Goal: Communication & Community: Connect with others

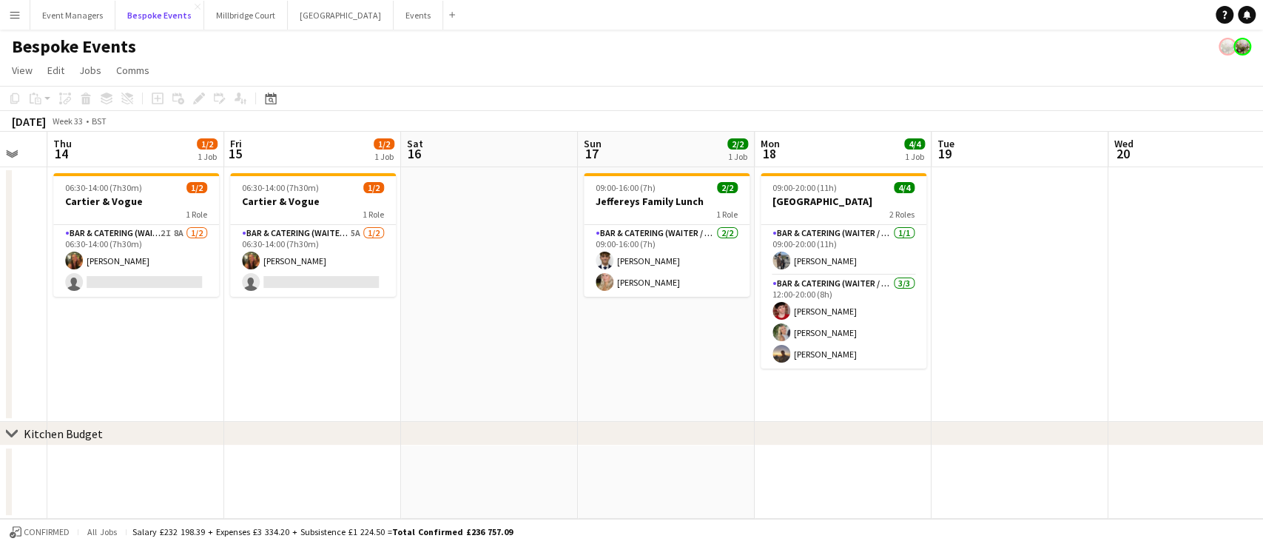
scroll to position [0, 662]
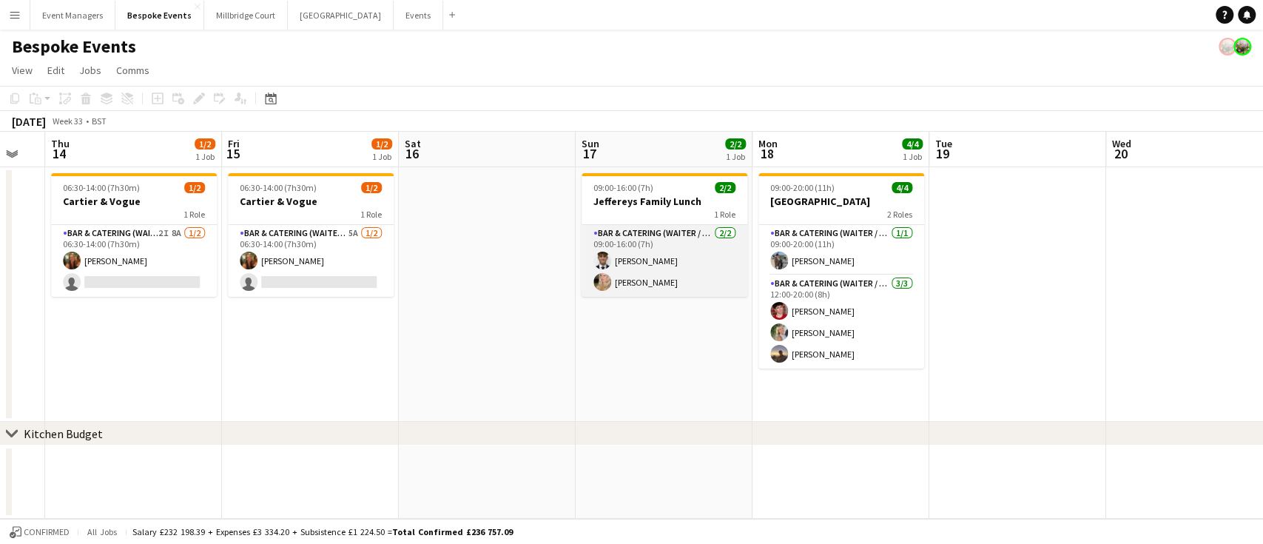
click at [699, 276] on app-card-role "Bar & Catering (Waiter / waitress) [DATE] 09:00-16:00 (7h) [PERSON_NAME] [PERSO…" at bounding box center [665, 261] width 166 height 72
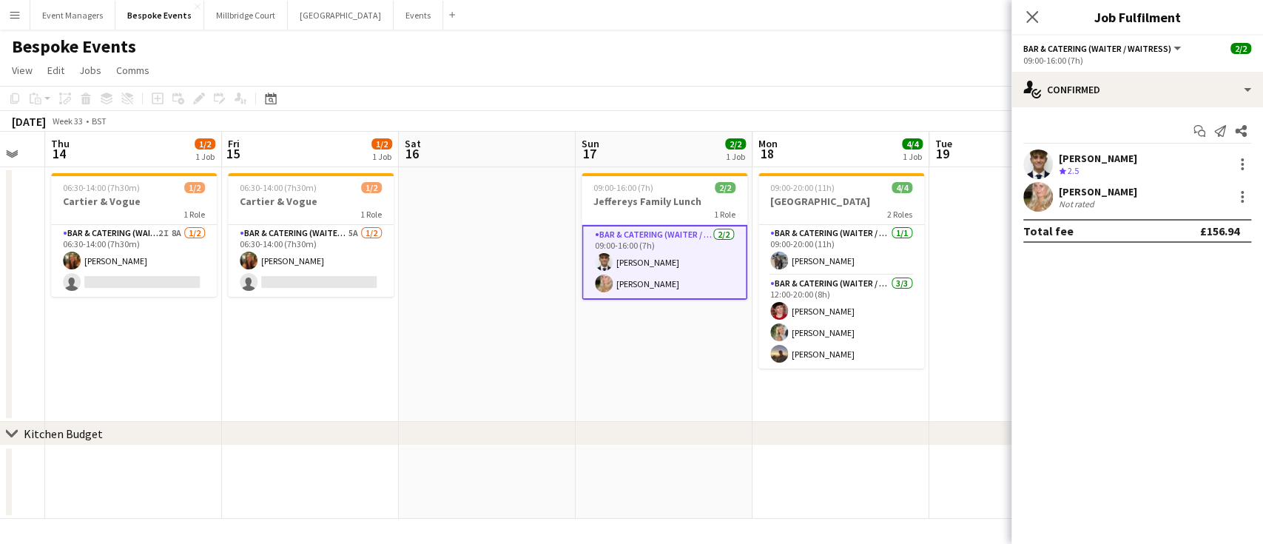
click at [1038, 188] on app-user-avatar at bounding box center [1039, 197] width 30 height 30
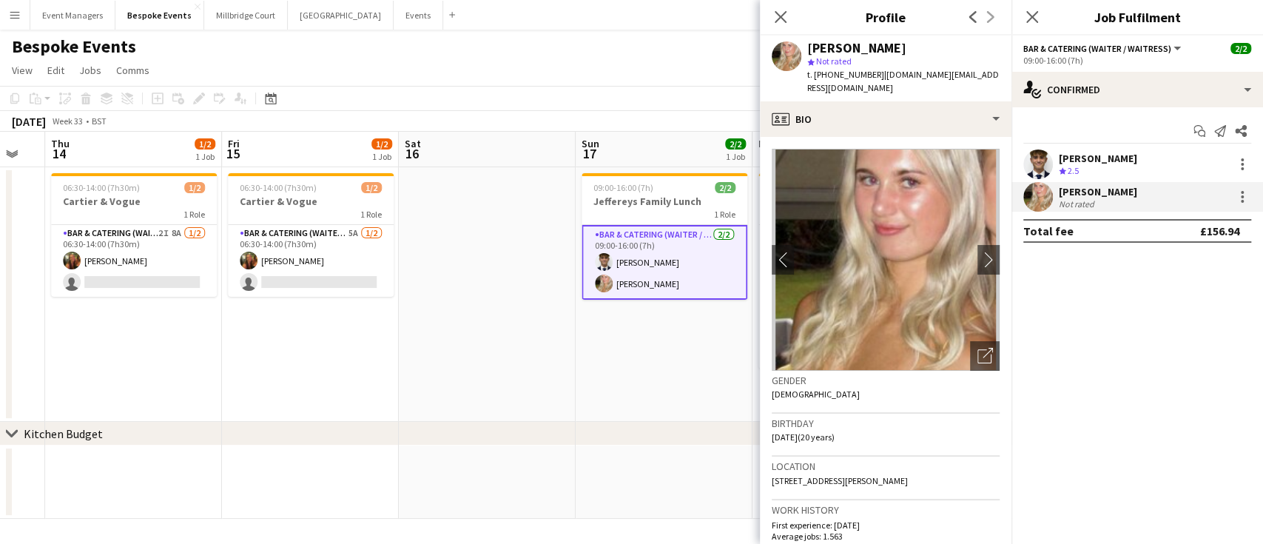
click at [1038, 160] on app-user-avatar at bounding box center [1039, 164] width 30 height 30
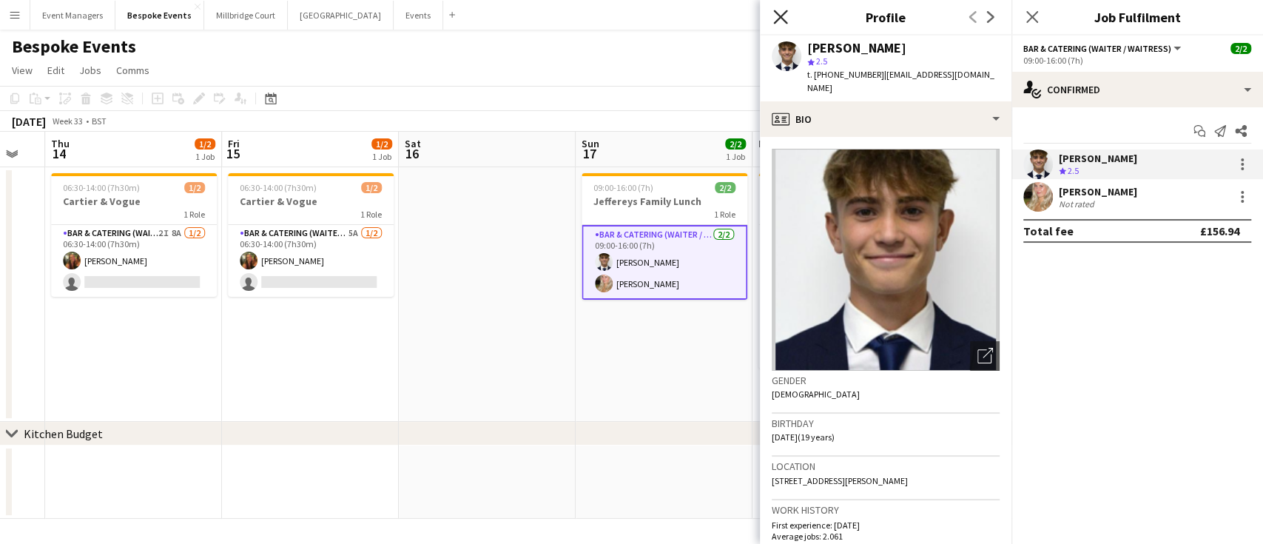
click at [784, 16] on icon "Close pop-in" at bounding box center [780, 17] width 14 height 14
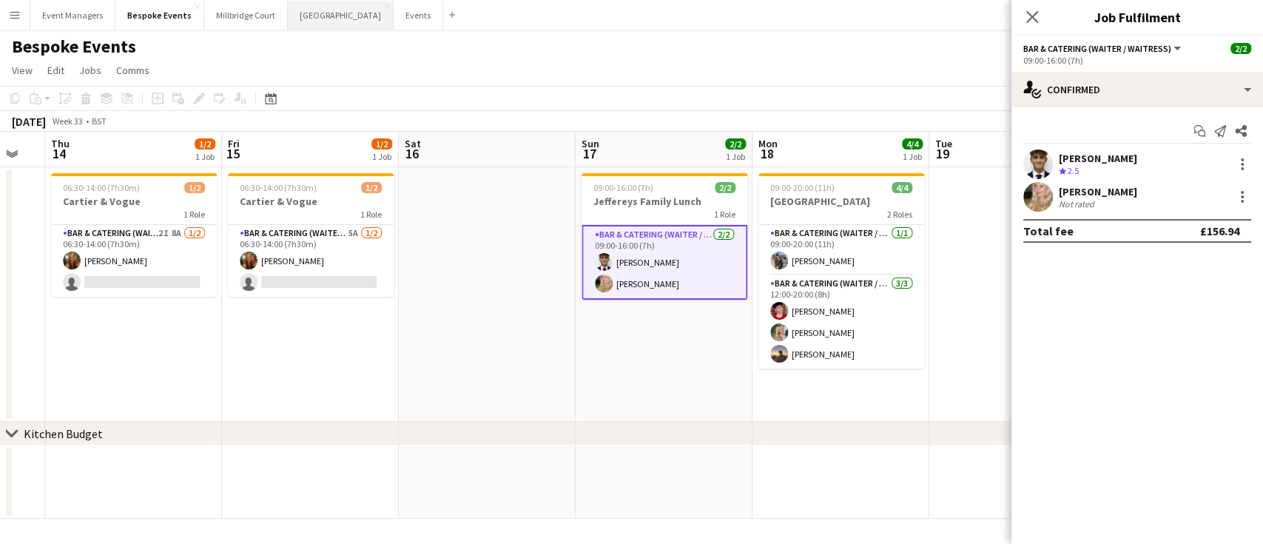
click at [304, 24] on button "[GEOGRAPHIC_DATA] Close" at bounding box center [341, 15] width 106 height 29
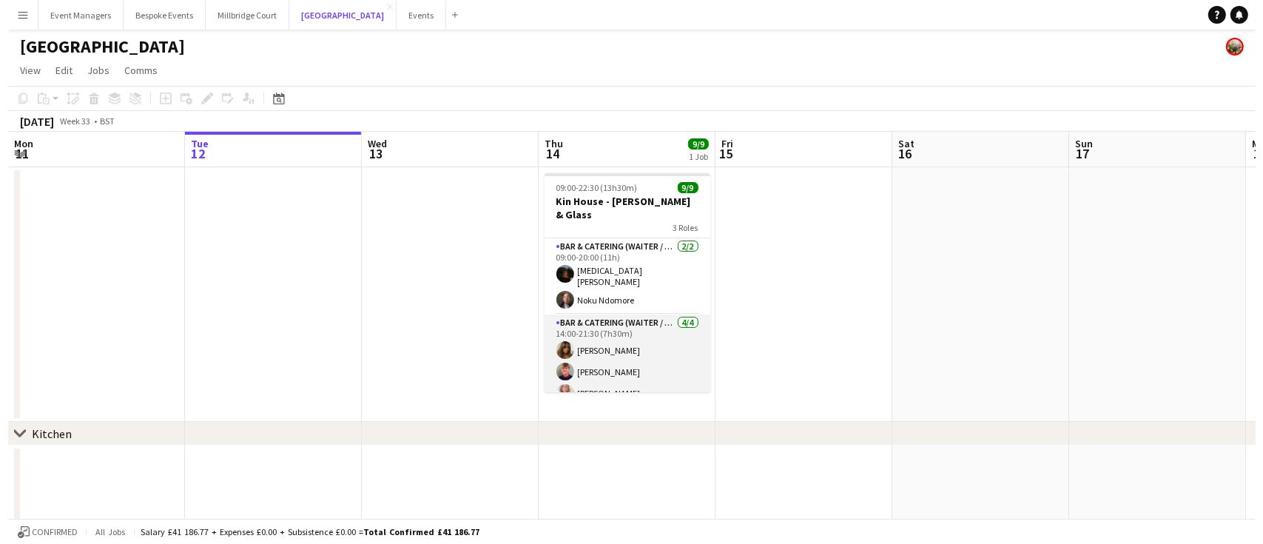
scroll to position [112, 0]
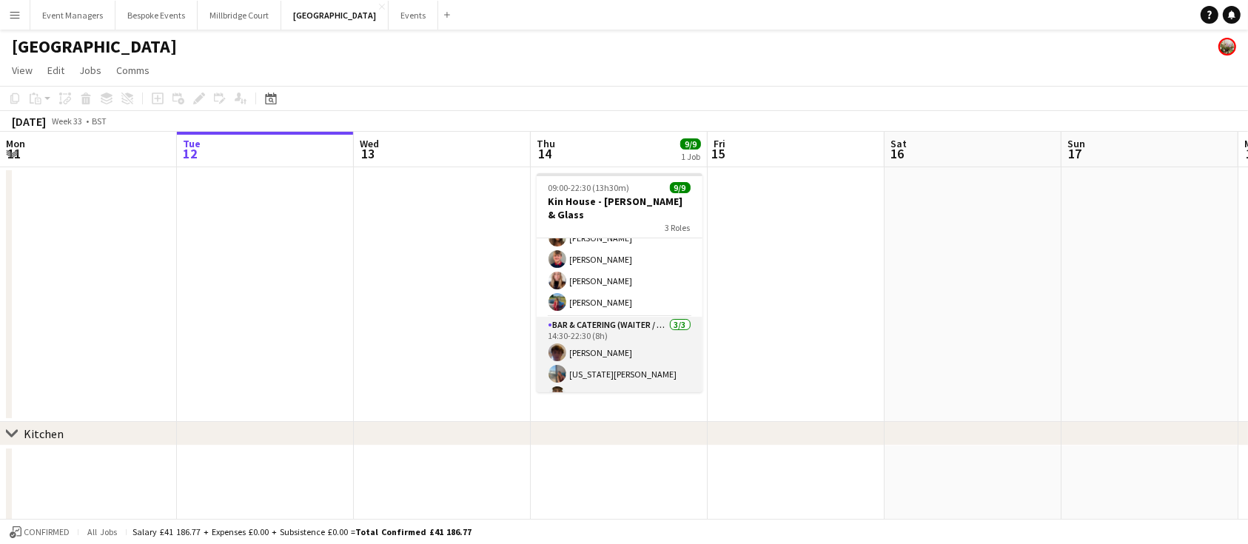
click at [615, 351] on app-card-role "Bar & Catering (Waiter / waitress) [DATE] 14:30-22:30 (8h) [PERSON_NAME] [US_ST…" at bounding box center [620, 363] width 166 height 93
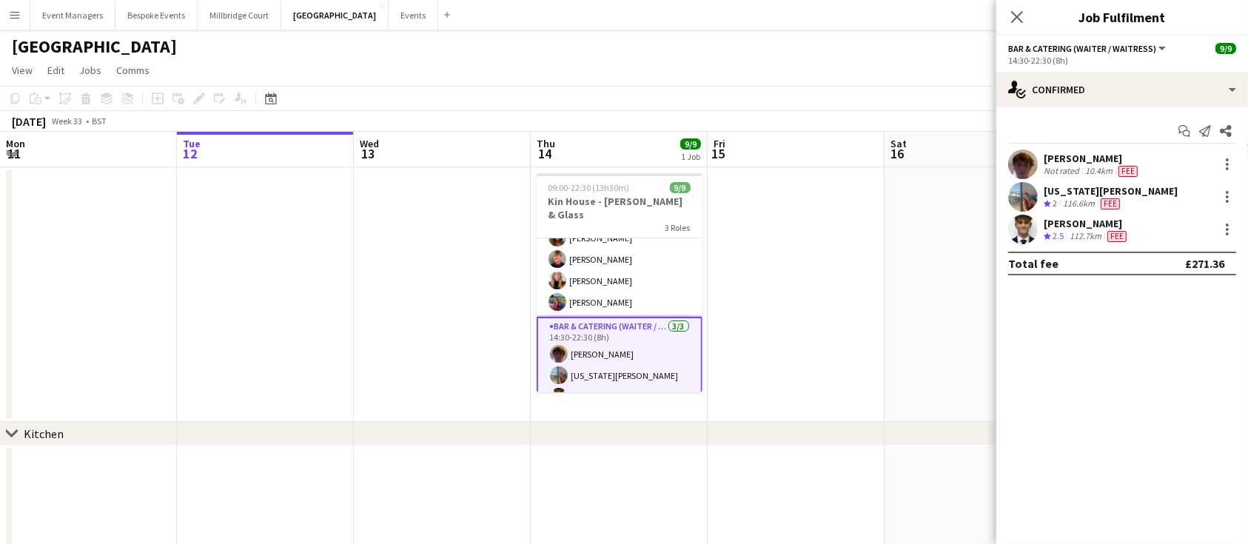
click at [1025, 193] on app-user-avatar at bounding box center [1023, 197] width 30 height 30
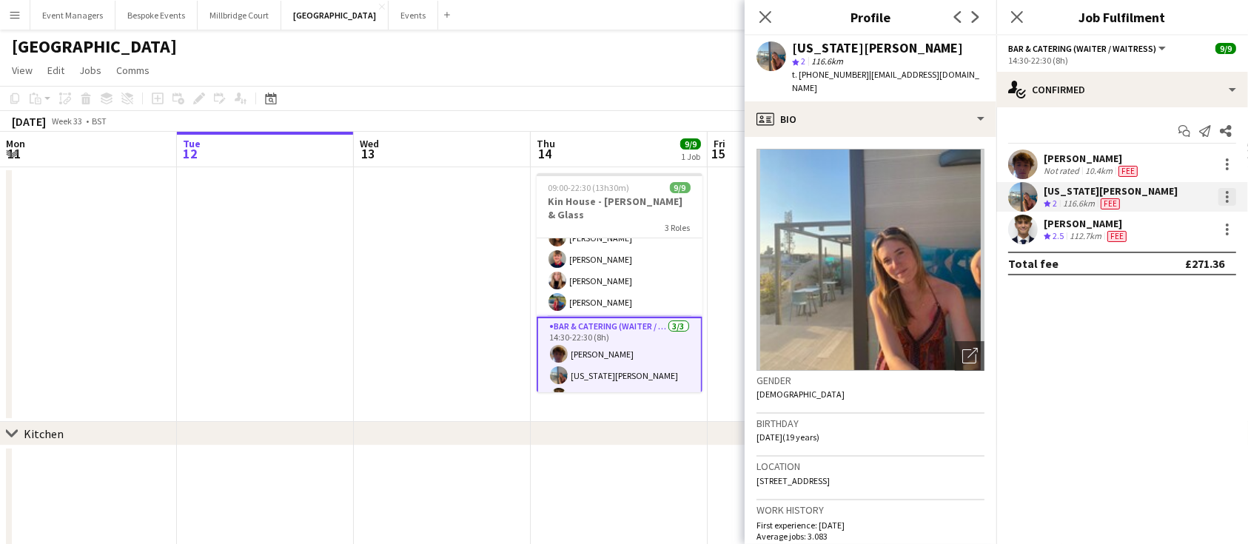
click at [1229, 200] on div at bounding box center [1227, 197] width 18 height 18
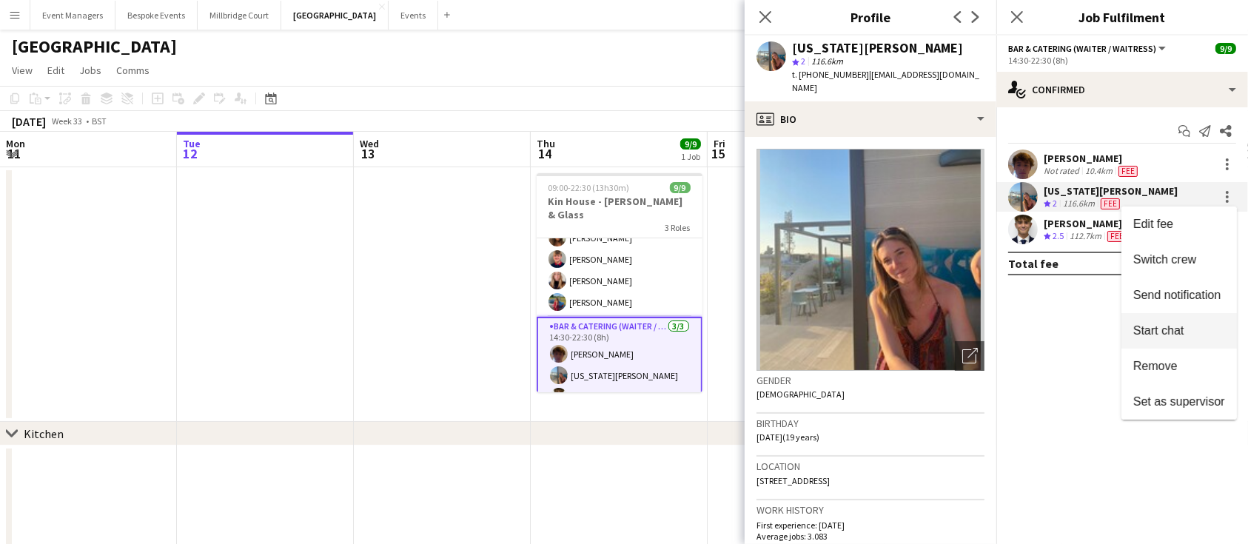
click at [1174, 325] on span "Start chat" at bounding box center [1158, 330] width 50 height 13
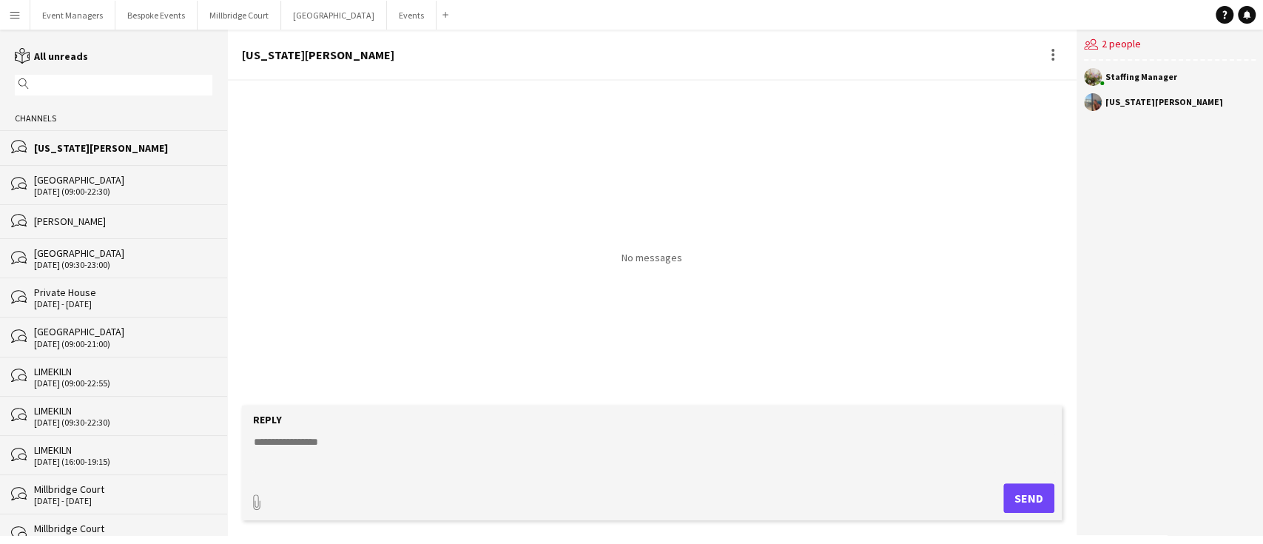
click at [318, 450] on textarea at bounding box center [654, 453] width 805 height 38
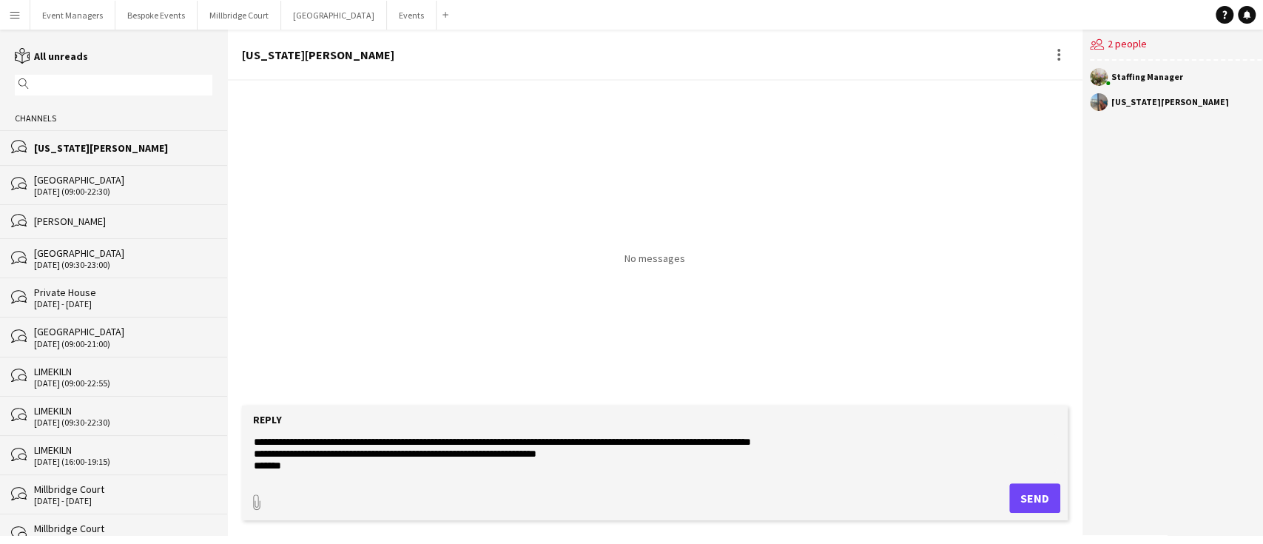
scroll to position [12, 0]
type textarea "**********"
click at [1037, 504] on button "Send" at bounding box center [1034, 498] width 51 height 30
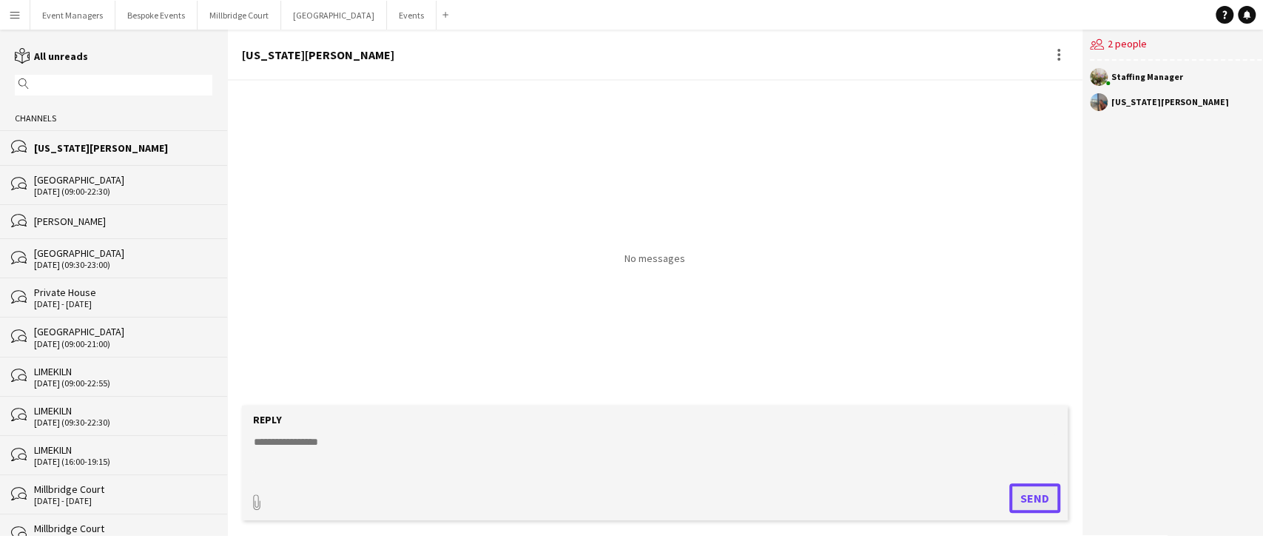
scroll to position [0, 0]
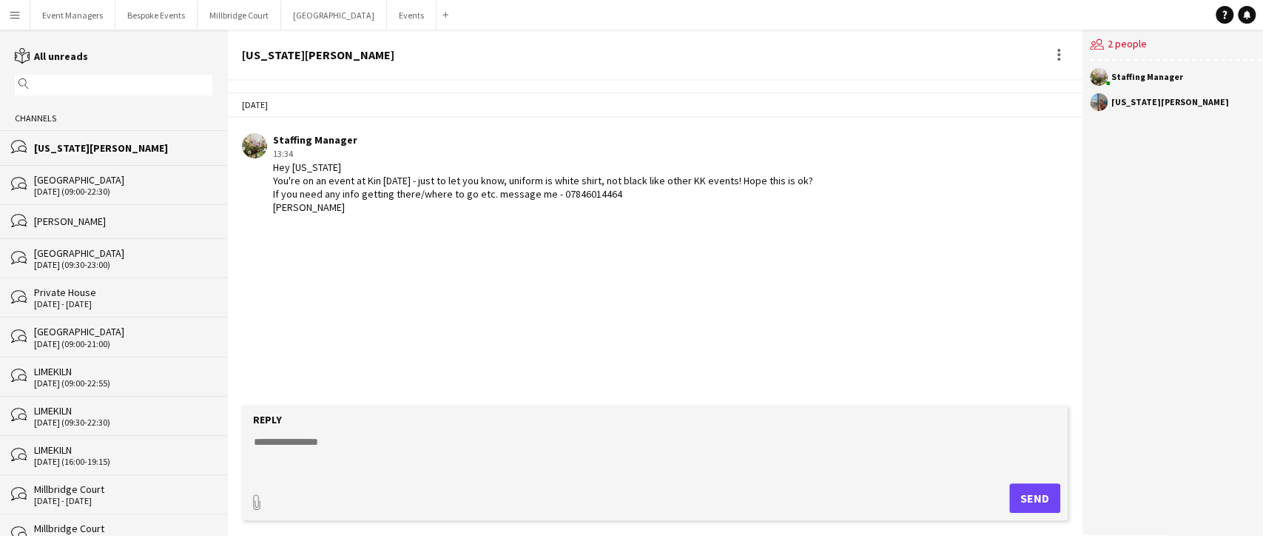
click at [96, 209] on div "bubbles [PERSON_NAME]" at bounding box center [113, 221] width 227 height 34
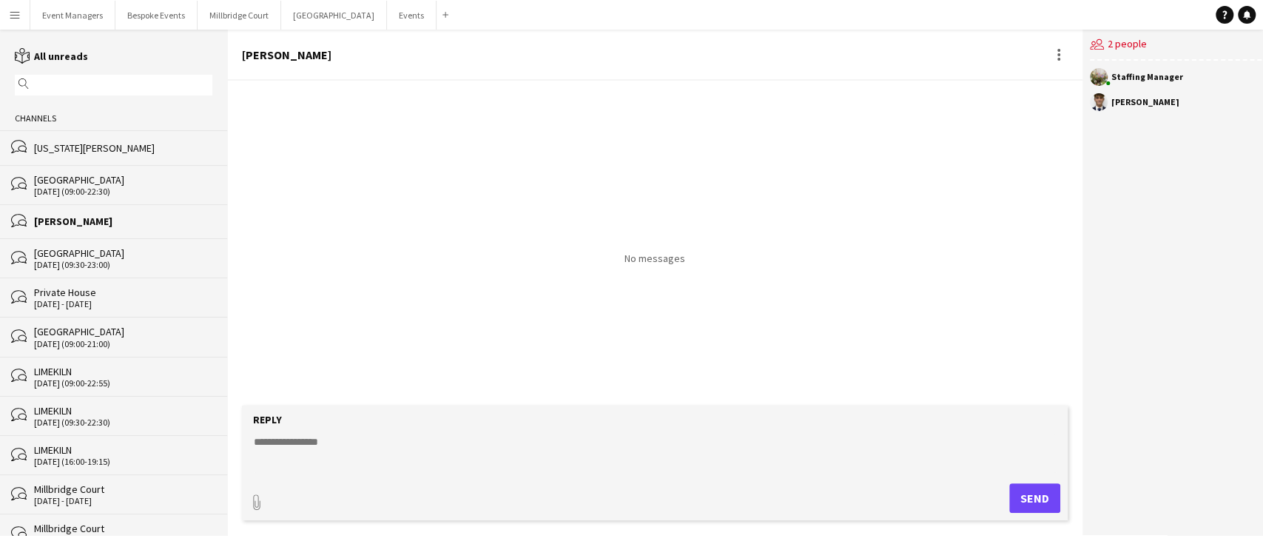
click at [95, 189] on div "[DATE] (09:00-22:30)" at bounding box center [123, 191] width 178 height 10
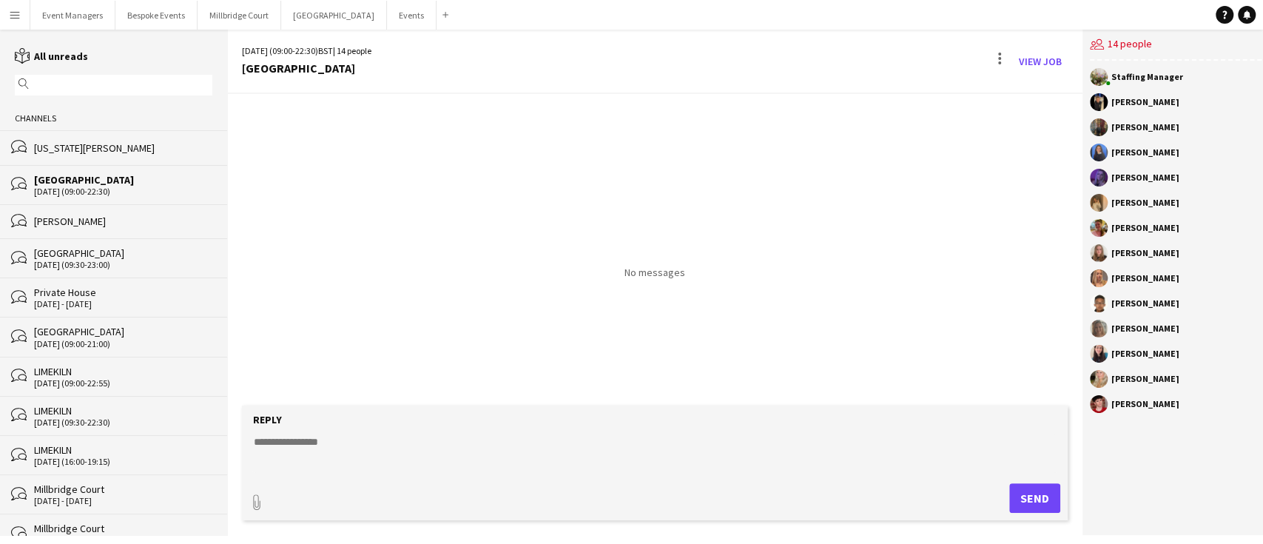
click at [110, 270] on div "[DATE] (09:30-23:00)" at bounding box center [123, 265] width 178 height 10
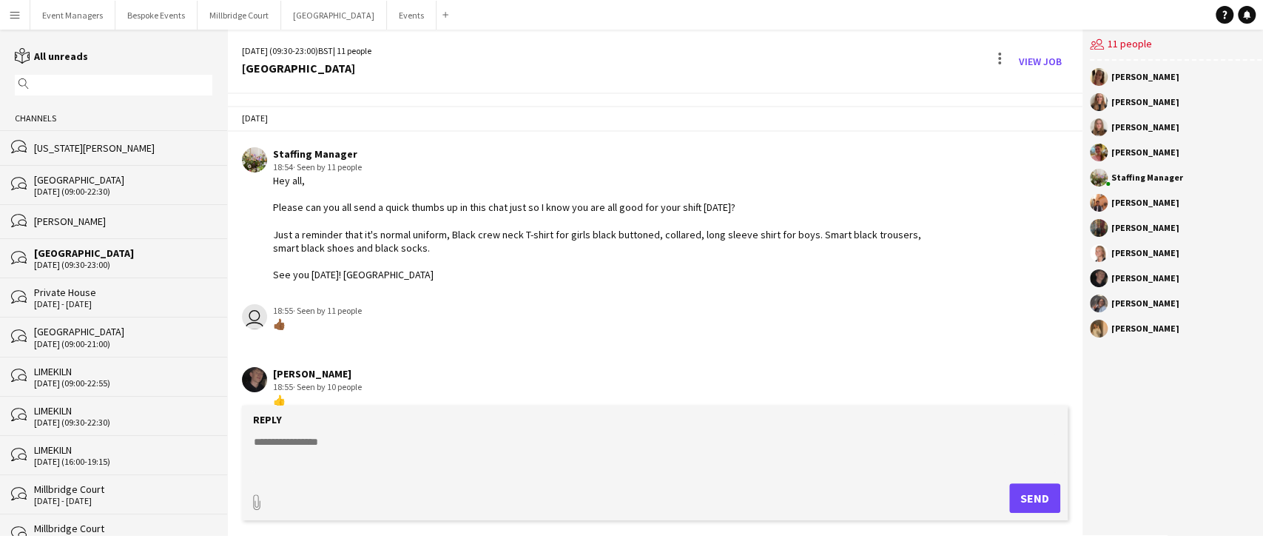
scroll to position [500, 0]
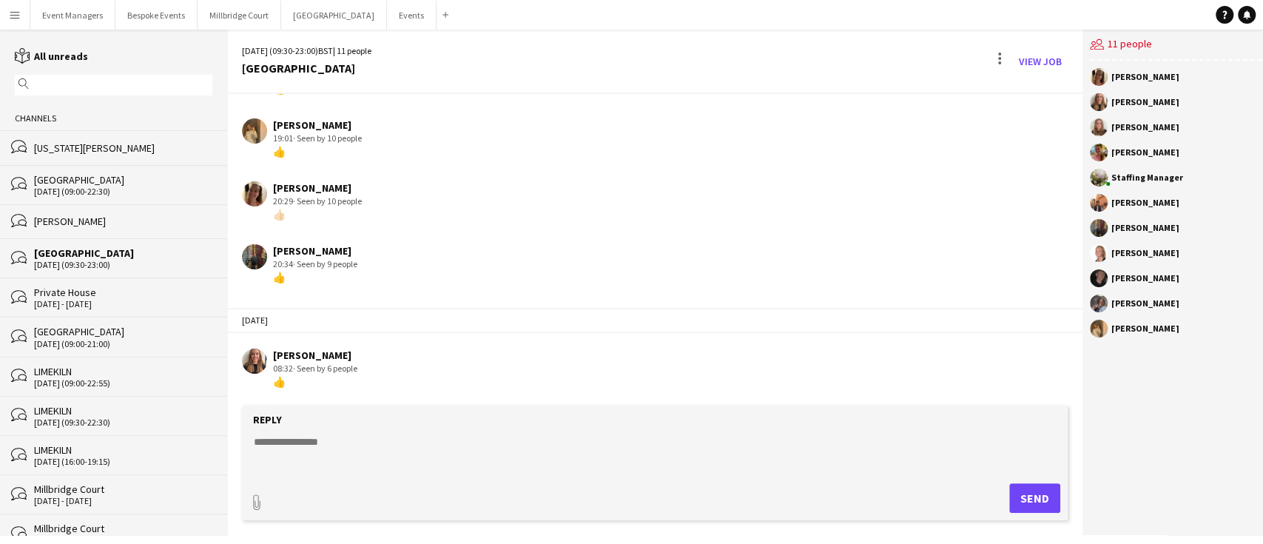
click at [122, 293] on div "Private House" at bounding box center [123, 292] width 178 height 13
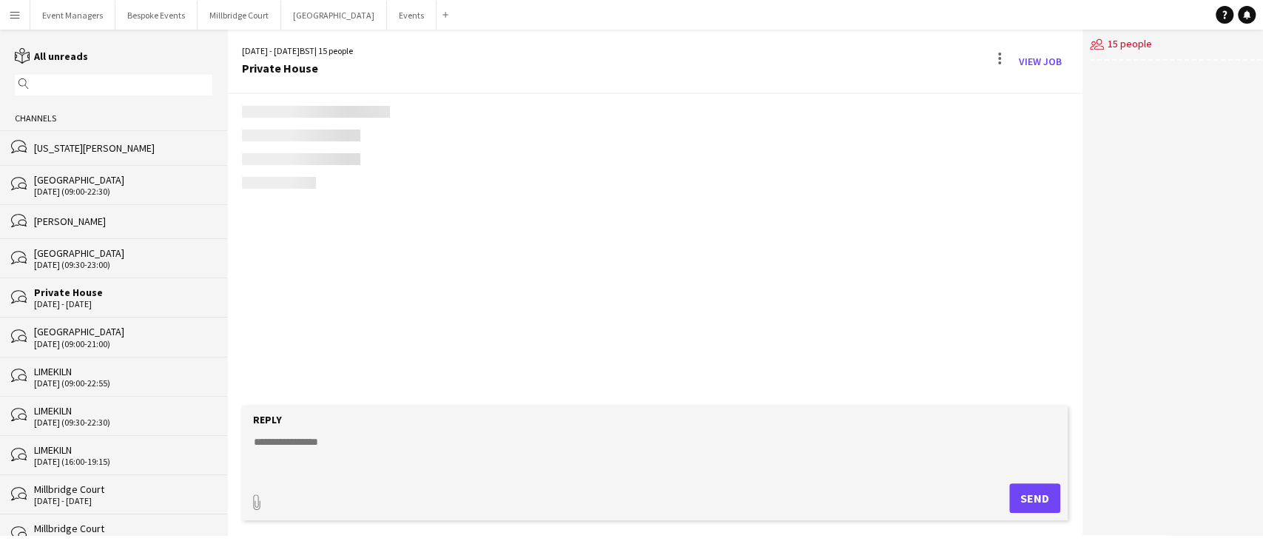
scroll to position [55, 0]
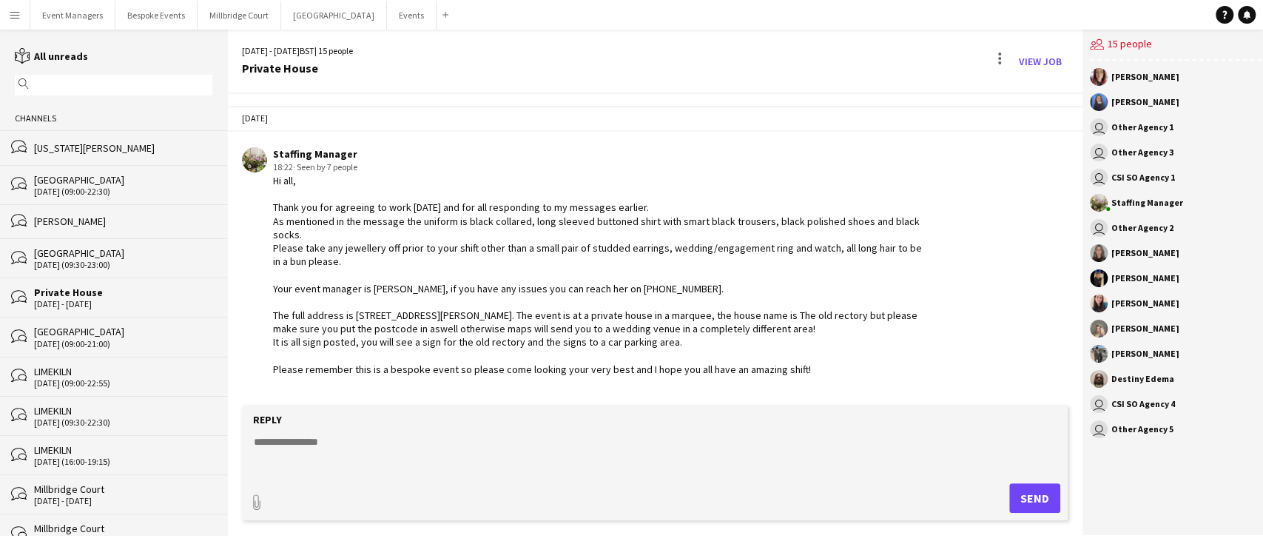
click at [123, 149] on div "[US_STATE][PERSON_NAME]" at bounding box center [123, 147] width 178 height 13
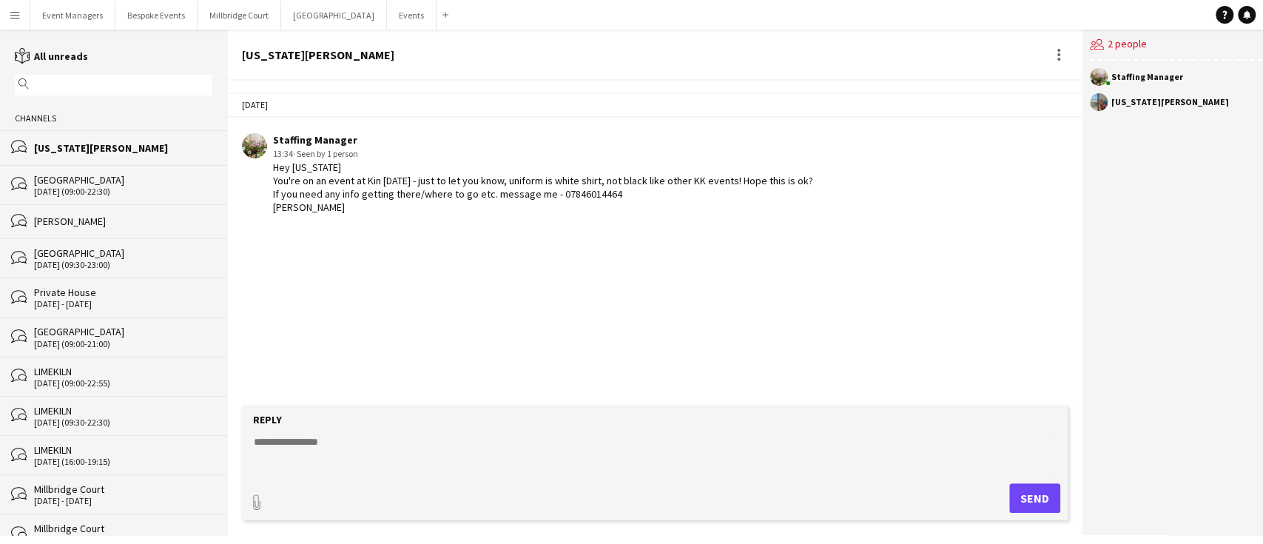
click at [89, 382] on div "[DATE] (09:00-22:55)" at bounding box center [123, 383] width 178 height 10
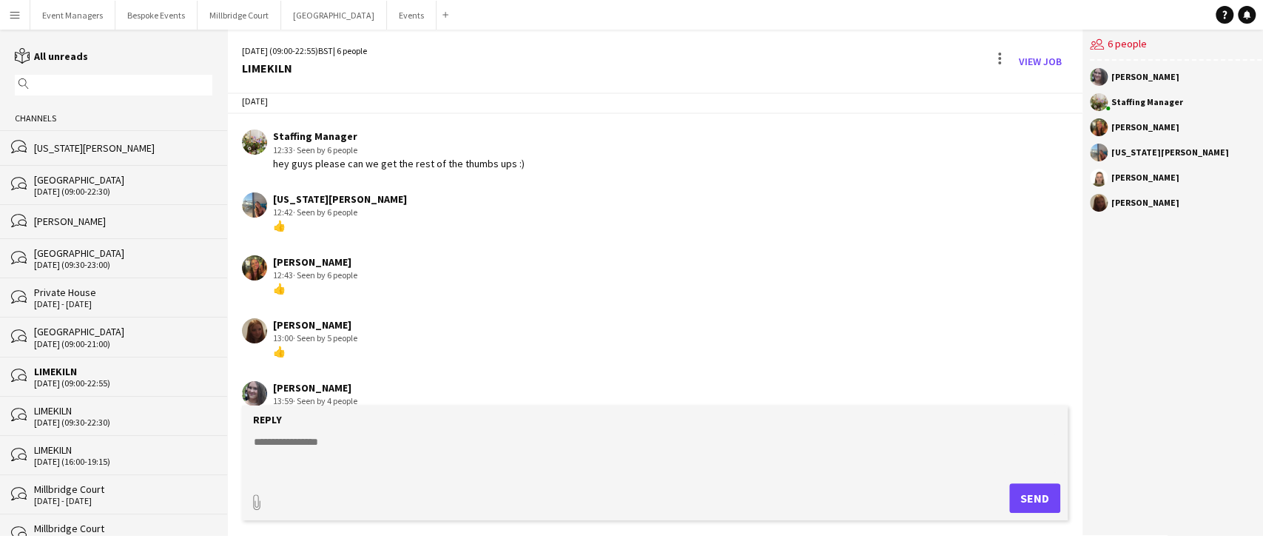
scroll to position [451, 0]
